Goal: Communication & Community: Participate in discussion

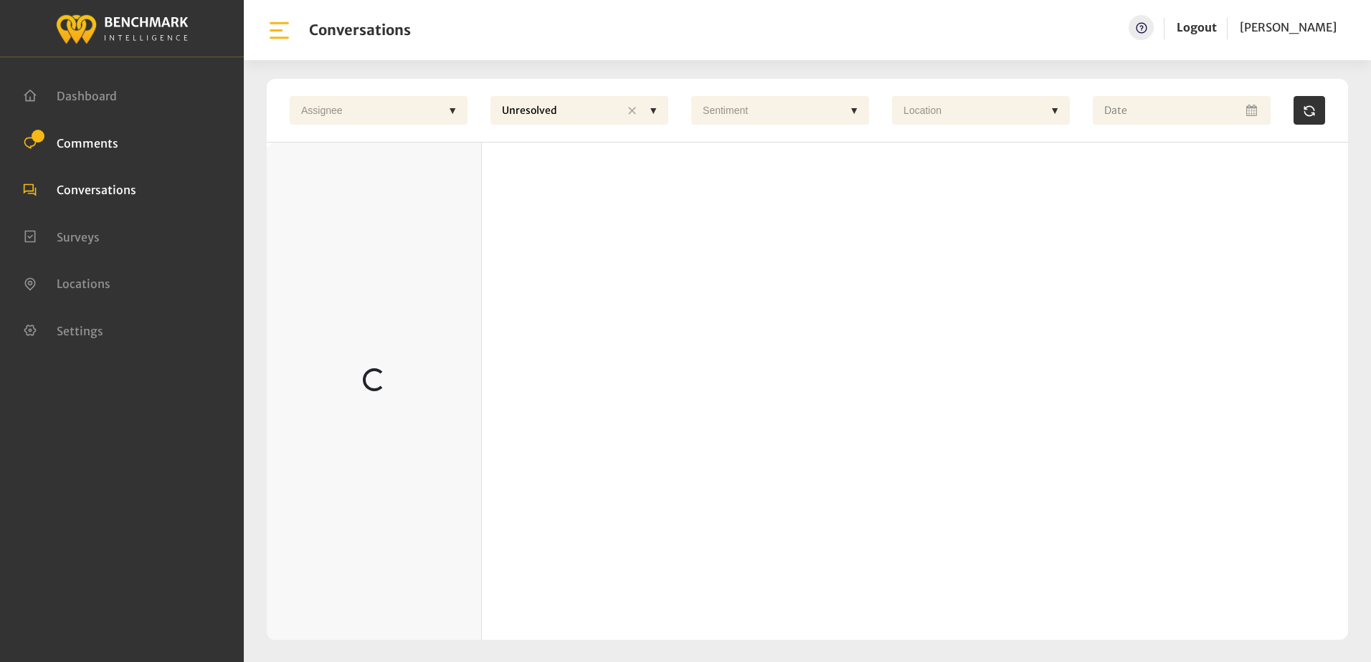
click at [113, 146] on span "Comments" at bounding box center [88, 142] width 62 height 14
click at [84, 146] on span "Comments" at bounding box center [88, 142] width 62 height 14
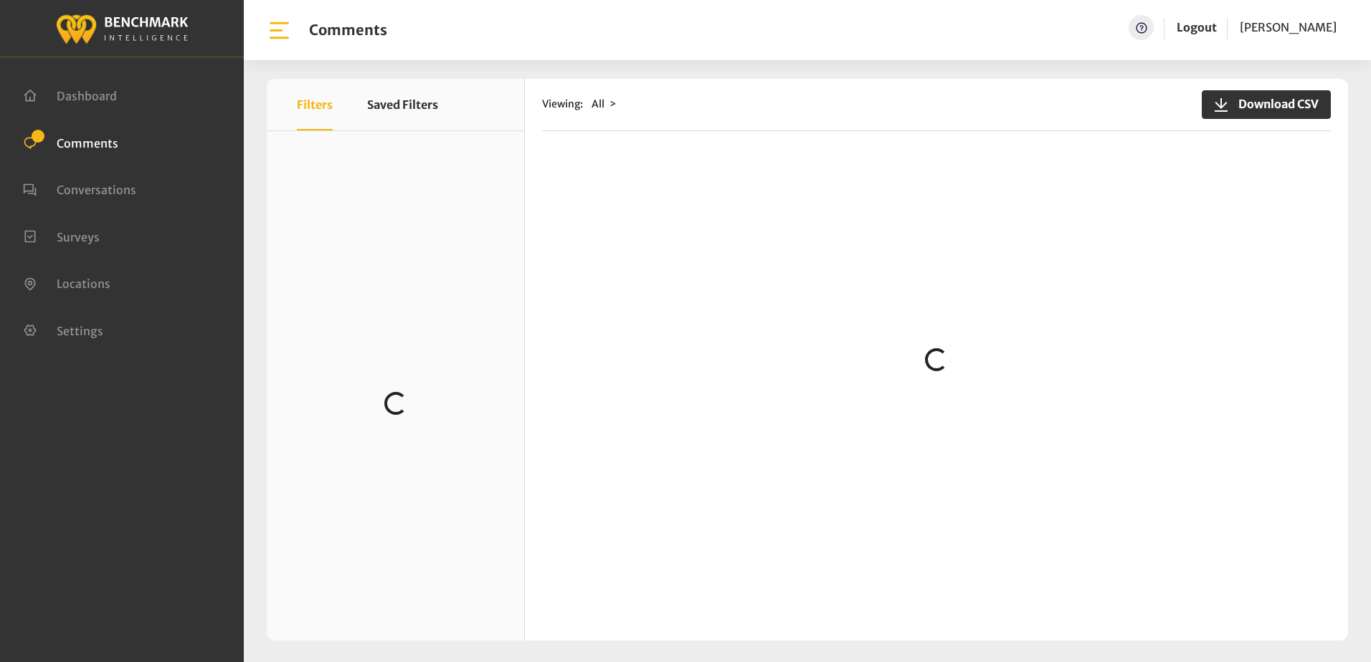
scroll to position [4229, 0]
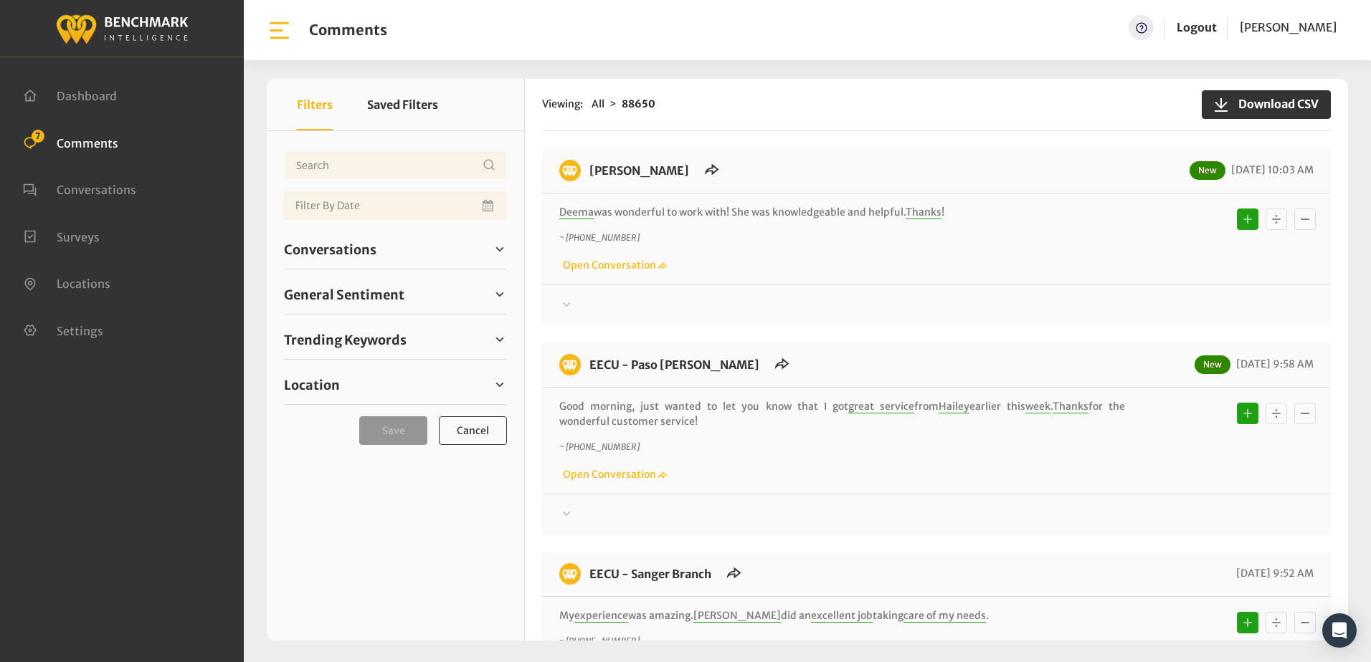
click at [887, 263] on div "~ +15593606056 Open Conversation" at bounding box center [936, 253] width 754 height 42
